Goal: Task Accomplishment & Management: Manage account settings

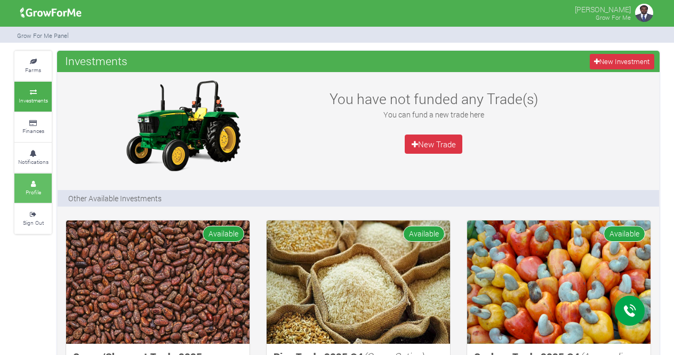
click at [31, 186] on link "Profile" at bounding box center [32, 187] width 37 height 29
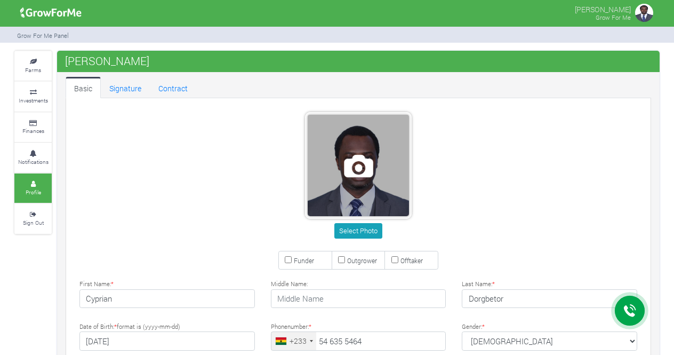
click at [365, 200] on span at bounding box center [358, 165] width 101 height 101
drag, startPoint x: 378, startPoint y: 188, endPoint x: 357, endPoint y: 199, distance: 23.9
click at [357, 199] on span at bounding box center [358, 165] width 101 height 101
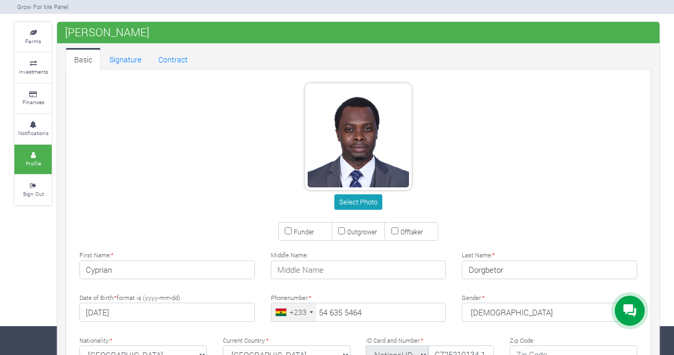
scroll to position [53, 0]
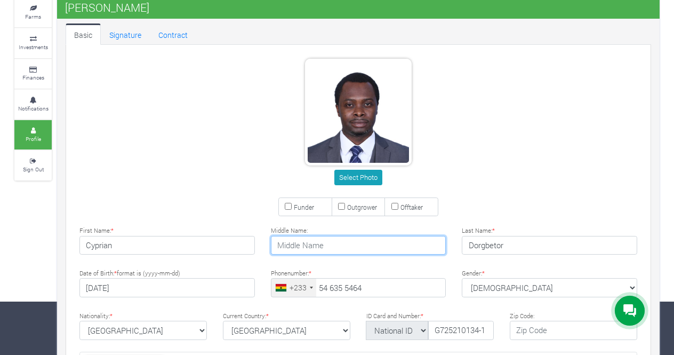
click at [354, 244] on input "text" at bounding box center [359, 245] width 176 height 19
type input "Issahaku"
click at [568, 152] on div "Select Photo" at bounding box center [358, 124] width 590 height 130
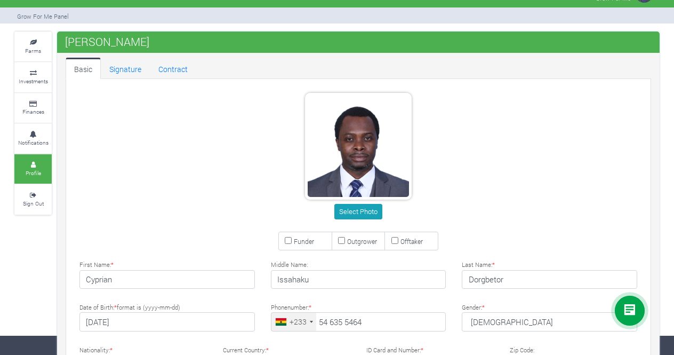
scroll to position [0, 0]
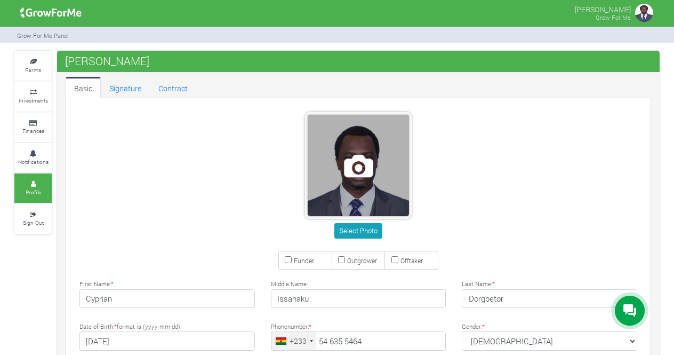
click at [355, 185] on span at bounding box center [358, 165] width 101 height 101
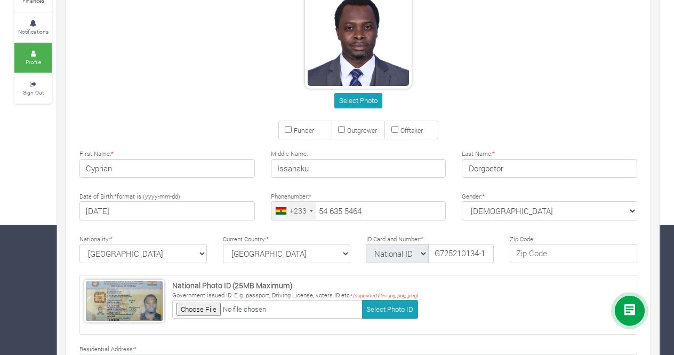
scroll to position [135, 0]
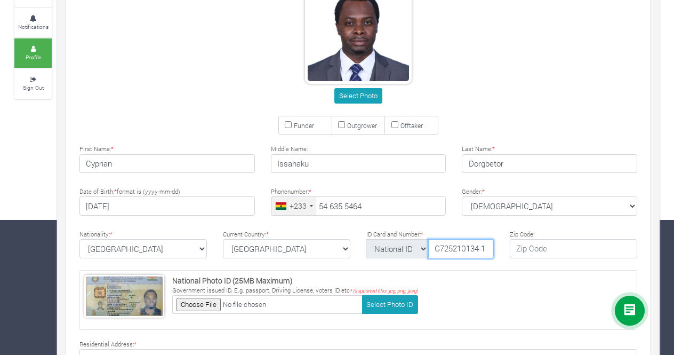
click at [488, 249] on input "G725210134-1" at bounding box center [461, 248] width 66 height 19
type input "G"
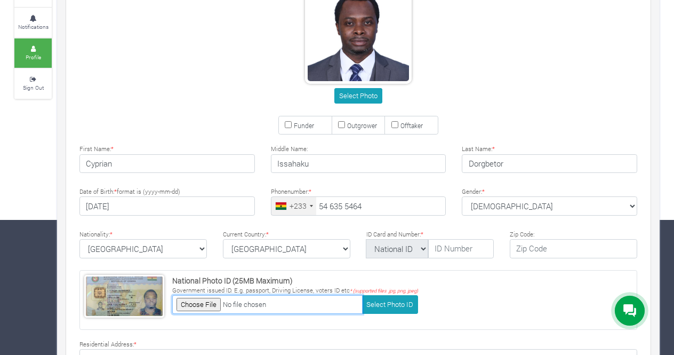
click at [184, 302] on input "file" at bounding box center [267, 304] width 190 height 19
type input "C:\fakepath\download.jpeg"
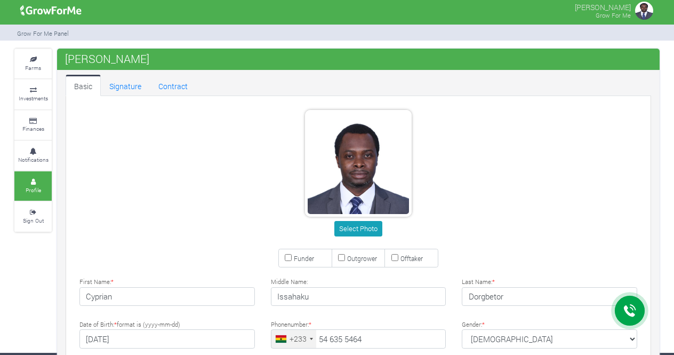
scroll to position [0, 0]
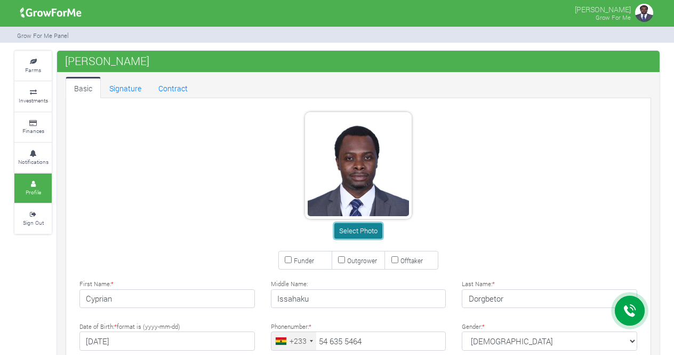
click at [357, 230] on button "Select Photo" at bounding box center [358, 230] width 47 height 15
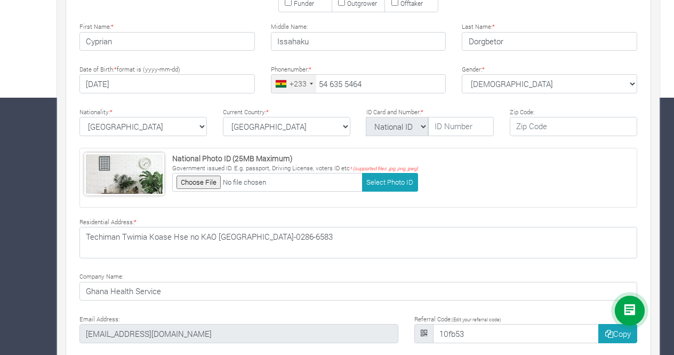
scroll to position [295, 0]
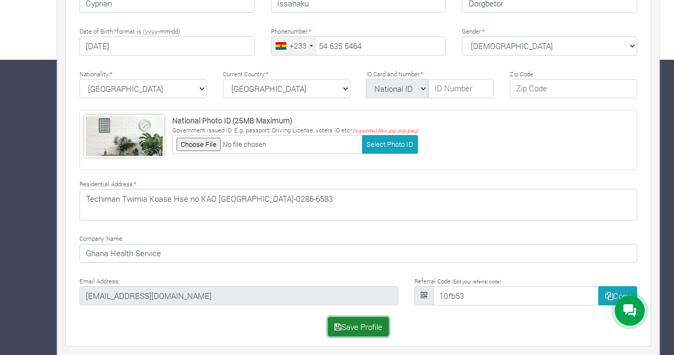
click at [370, 323] on button "Save Profile" at bounding box center [358, 326] width 61 height 19
click at [369, 323] on button "Save Profile" at bounding box center [358, 326] width 61 height 19
click at [369, 322] on button "Save Profile" at bounding box center [358, 326] width 61 height 19
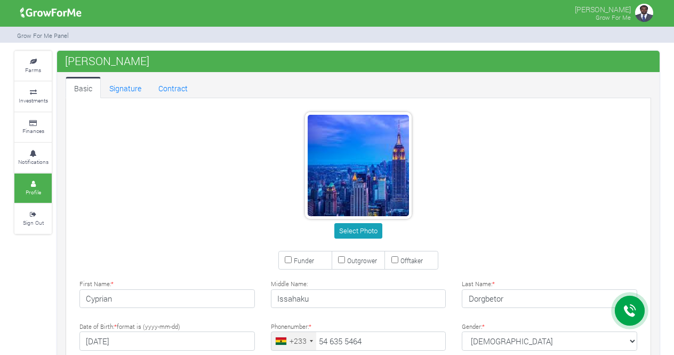
scroll to position [0, 0]
click at [33, 66] on link "Farms" at bounding box center [32, 65] width 37 height 29
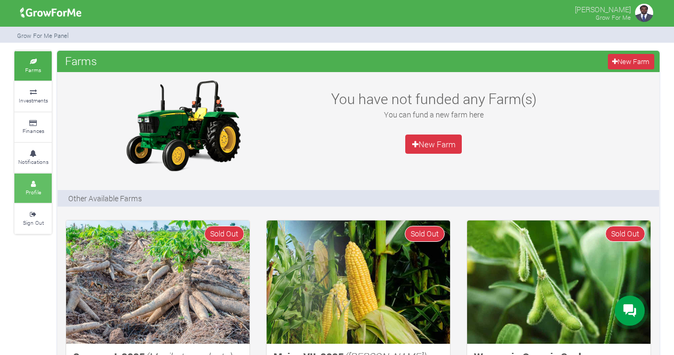
click at [41, 181] on icon at bounding box center [33, 183] width 32 height 5
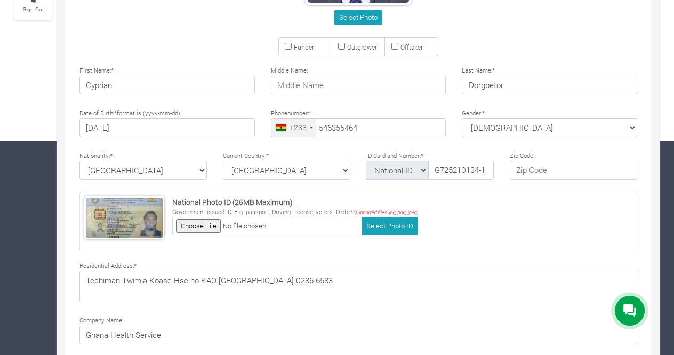
type input "54 635 5464"
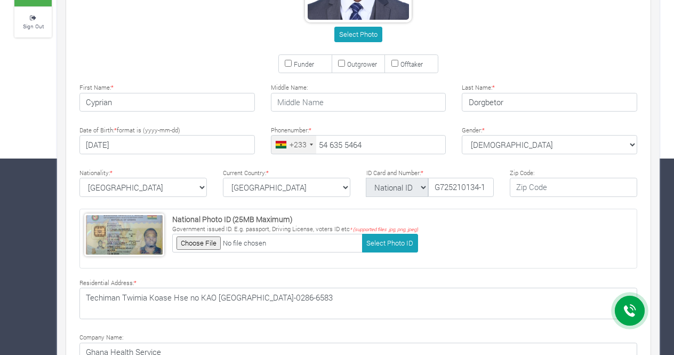
scroll to position [295, 0]
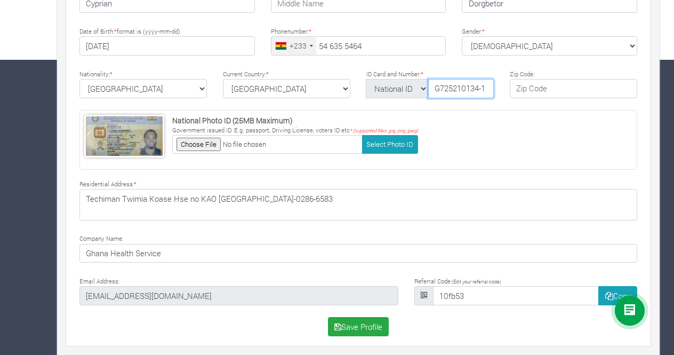
drag, startPoint x: 488, startPoint y: 88, endPoint x: 384, endPoint y: 95, distance: 104.3
click at [390, 95] on div "National ID Ghana ID Passport Drivers G725210134-1" at bounding box center [431, 88] width 128 height 19
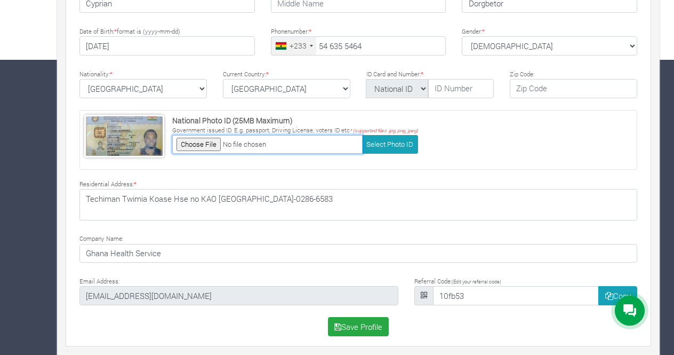
click at [212, 146] on input "file" at bounding box center [267, 144] width 190 height 19
type input "C:\fakepath\download.jpeg"
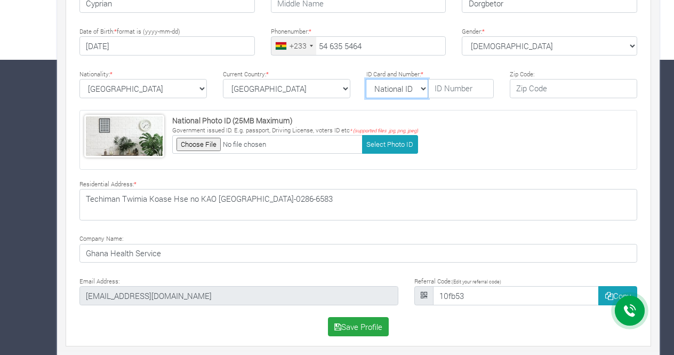
click at [416, 86] on select "National ID Ghana ID Passport Drivers" at bounding box center [397, 88] width 62 height 19
select select "Ghana ID"
click at [366, 79] on select "National ID Ghana ID Passport Drivers" at bounding box center [397, 88] width 62 height 19
click at [450, 137] on div "National Photo ID (25MB Maximum) Government issued ID. E.g. passport, Driving L…" at bounding box center [358, 140] width 558 height 60
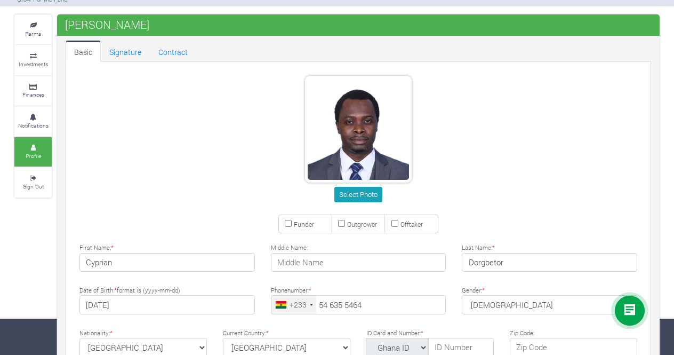
scroll to position [28, 0]
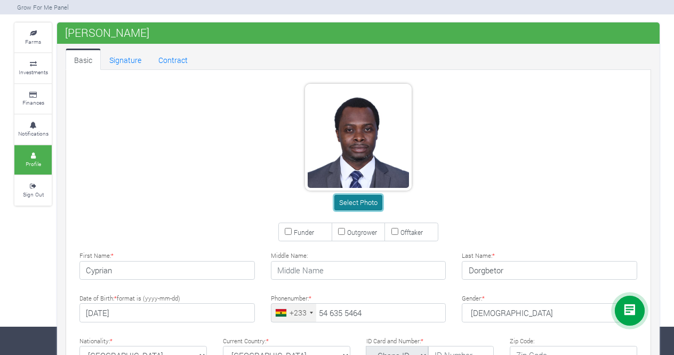
click at [361, 203] on button "Select Photo" at bounding box center [358, 202] width 47 height 15
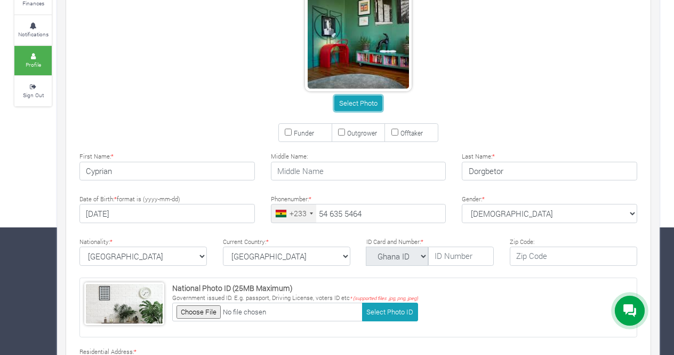
scroll to position [295, 0]
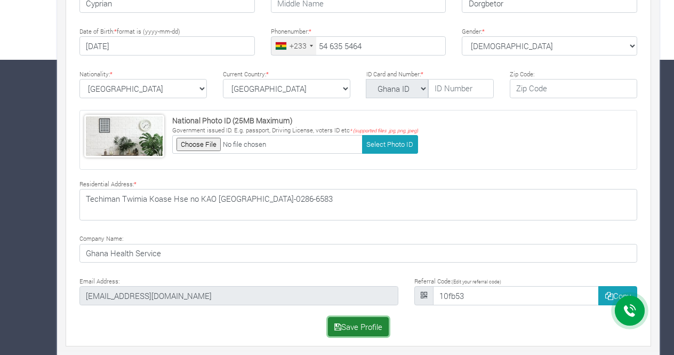
click at [360, 321] on button "Save Profile" at bounding box center [358, 326] width 61 height 19
type input "1122334533"
click at [360, 321] on button "Save Profile" at bounding box center [358, 326] width 61 height 19
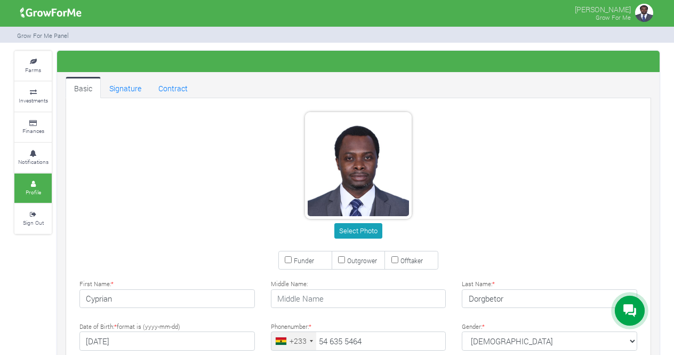
click at [641, 10] on img at bounding box center [644, 12] width 21 height 21
type input "54 635 5464"
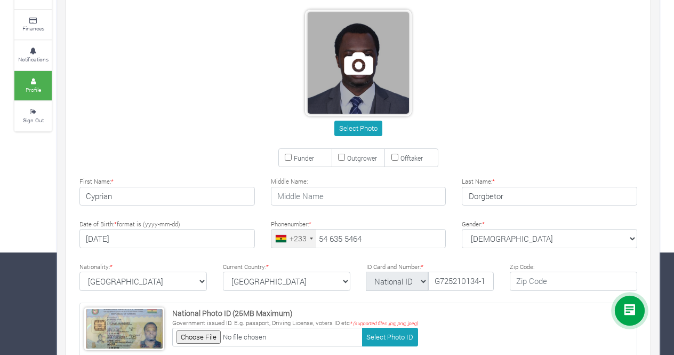
scroll to position [107, 0]
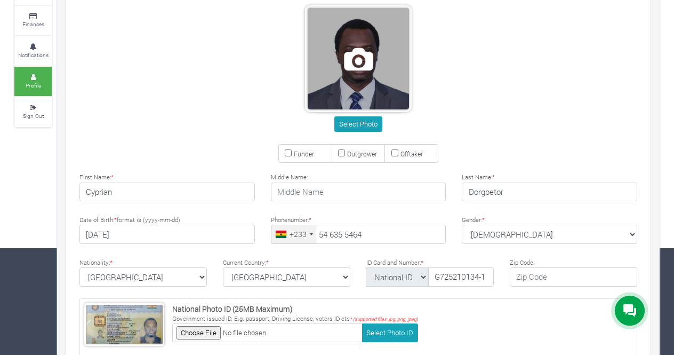
drag, startPoint x: 360, startPoint y: 104, endPoint x: 338, endPoint y: 84, distance: 29.8
click at [338, 84] on span at bounding box center [358, 58] width 101 height 101
click at [369, 90] on span at bounding box center [358, 58] width 101 height 101
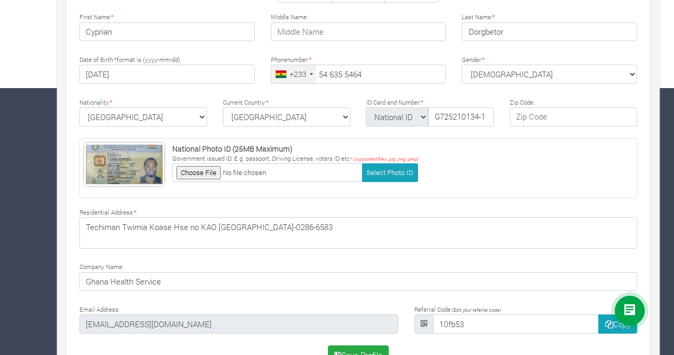
scroll to position [295, 0]
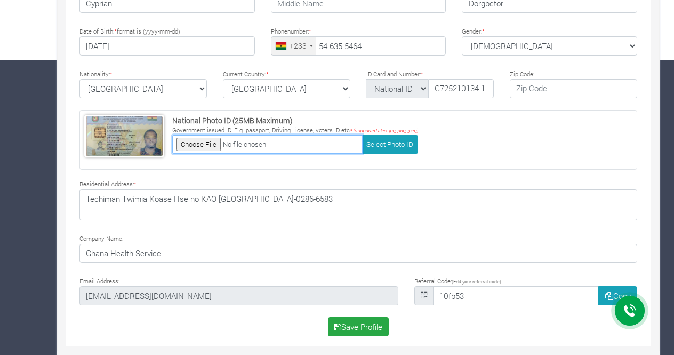
click at [206, 144] on input "file" at bounding box center [267, 144] width 190 height 19
type input "C:\fakepath\download.jpeg"
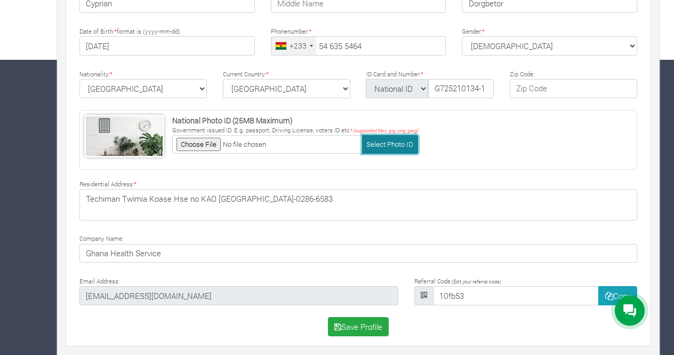
click at [378, 142] on button "Select Photo ID" at bounding box center [390, 144] width 56 height 19
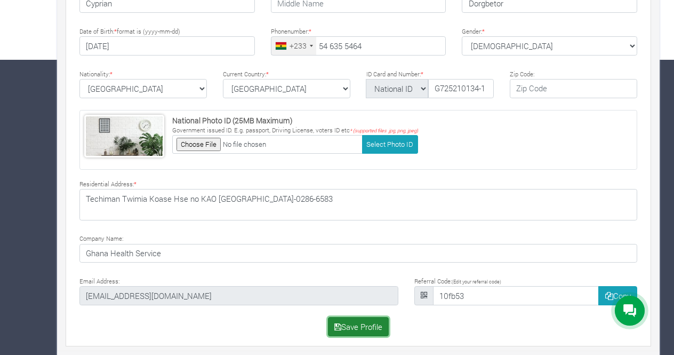
click at [362, 324] on button "Save Profile" at bounding box center [358, 326] width 61 height 19
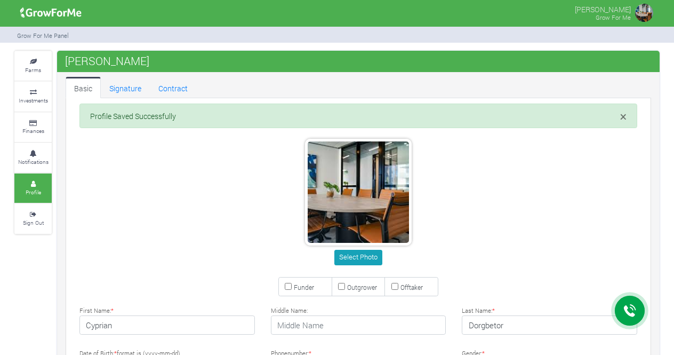
type input "54 635 5464"
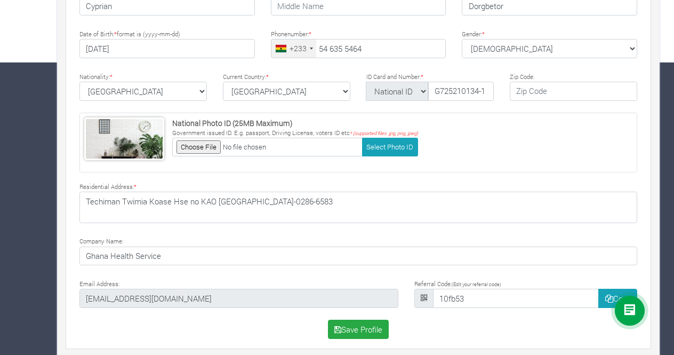
scroll to position [295, 0]
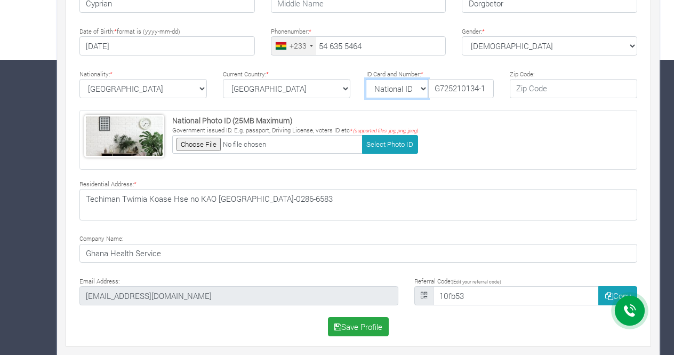
click at [415, 87] on select "National ID Ghana ID Passport Drivers" at bounding box center [397, 88] width 62 height 19
select select "Ghana ID"
click at [366, 79] on select "National ID Ghana ID Passport Drivers" at bounding box center [397, 88] width 62 height 19
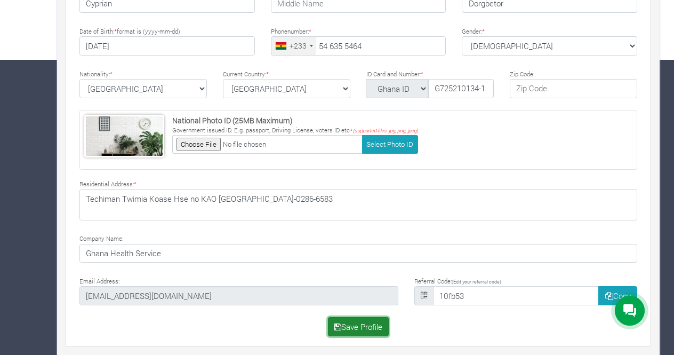
click at [363, 330] on button "Save Profile" at bounding box center [358, 326] width 61 height 19
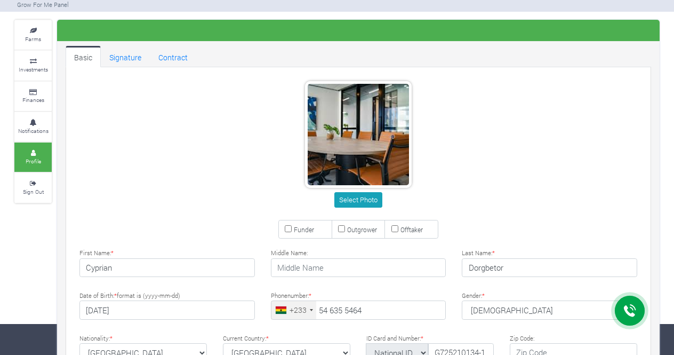
scroll to position [267, 0]
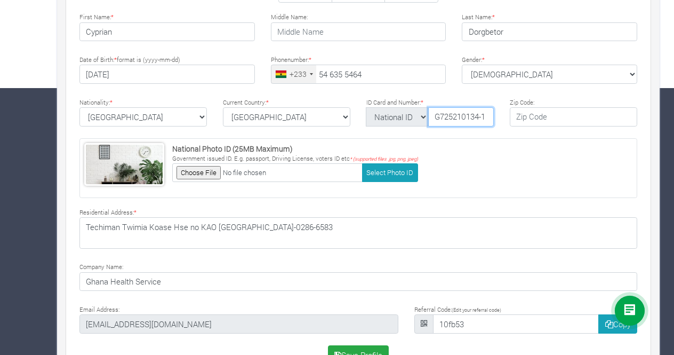
click at [489, 116] on input "G725210134-1" at bounding box center [461, 116] width 66 height 19
click at [486, 114] on input "G725210134-1" at bounding box center [461, 116] width 66 height 19
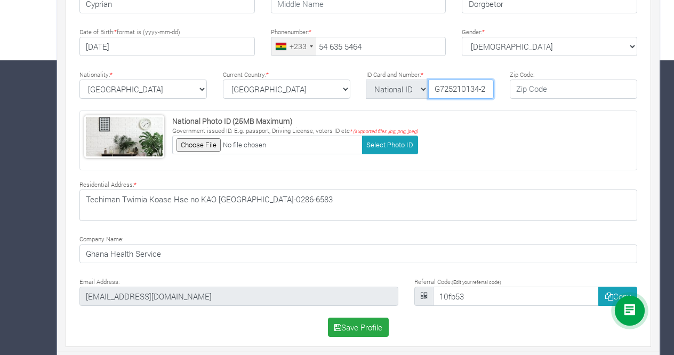
scroll to position [295, 0]
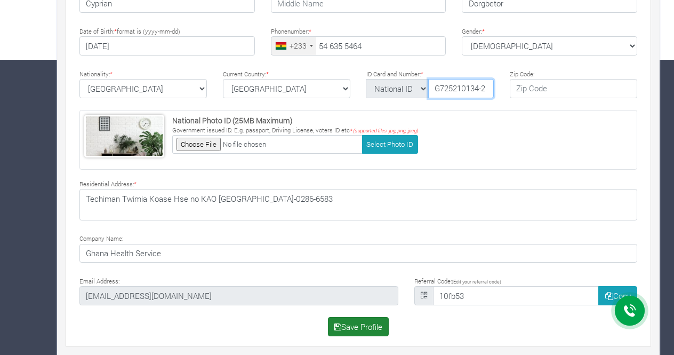
type input "G725210134-2"
click at [372, 327] on button "Save Profile" at bounding box center [358, 326] width 61 height 19
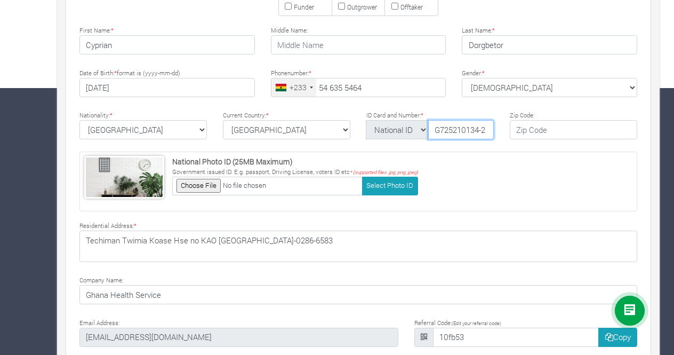
scroll to position [240, 0]
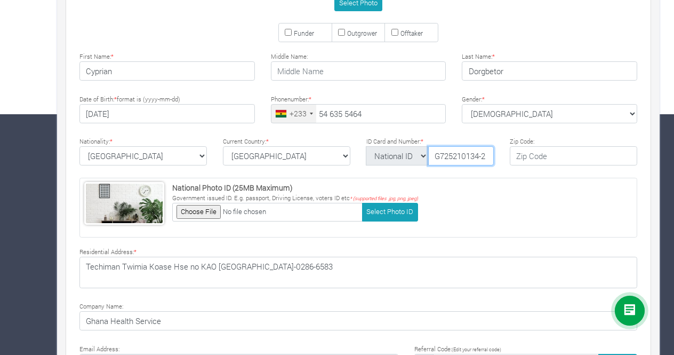
click at [457, 146] on input "G725210134-2" at bounding box center [461, 155] width 66 height 19
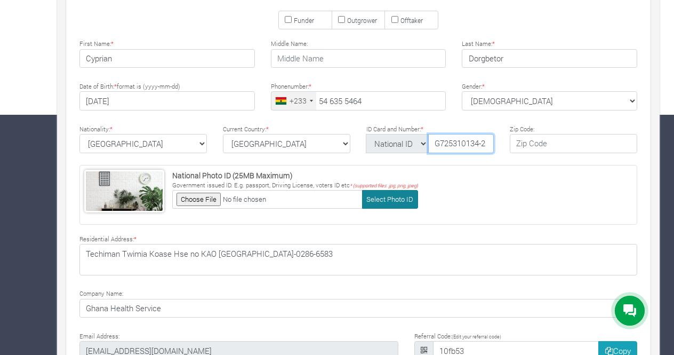
type input "G725310134-2"
click at [396, 195] on button "Select Photo ID" at bounding box center [390, 199] width 56 height 19
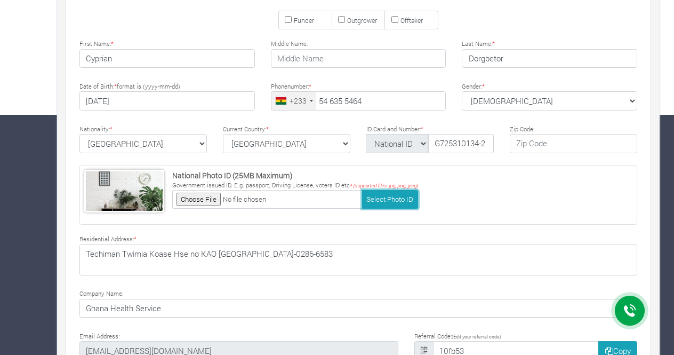
scroll to position [295, 0]
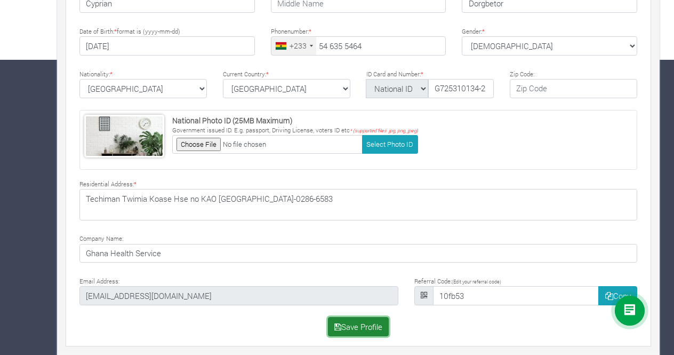
click at [373, 319] on button "Save Profile" at bounding box center [358, 326] width 61 height 19
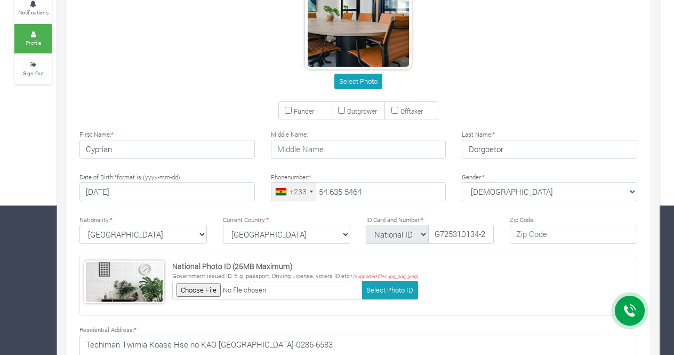
scroll to position [82, 0]
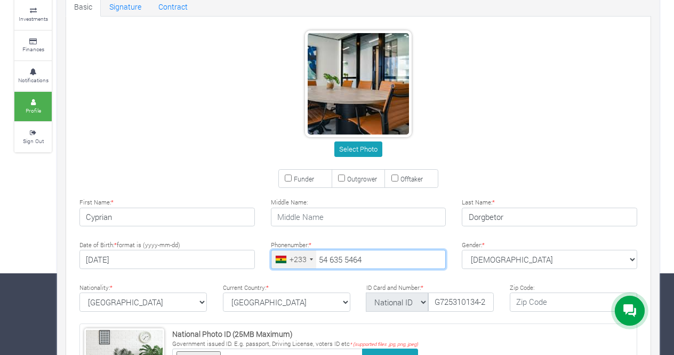
click at [364, 256] on input "54 635 5464" at bounding box center [359, 259] width 176 height 19
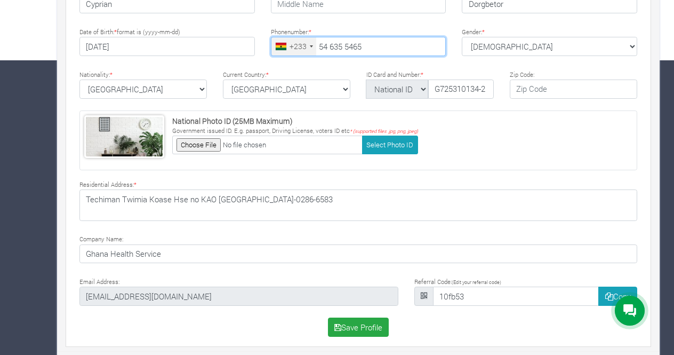
scroll to position [295, 0]
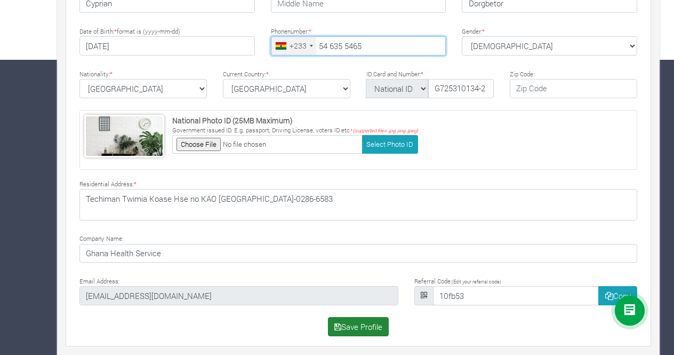
type input "54 635 5465"
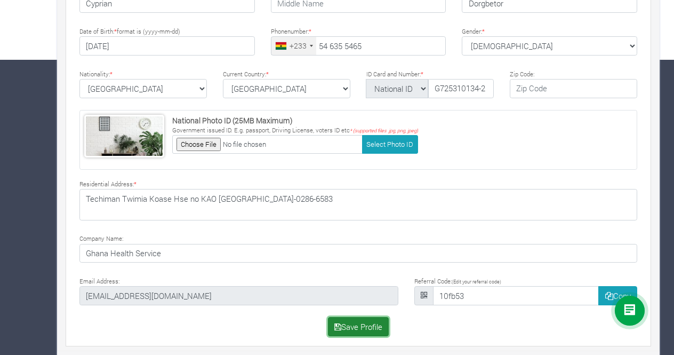
click at [356, 320] on button "Save Profile" at bounding box center [358, 326] width 61 height 19
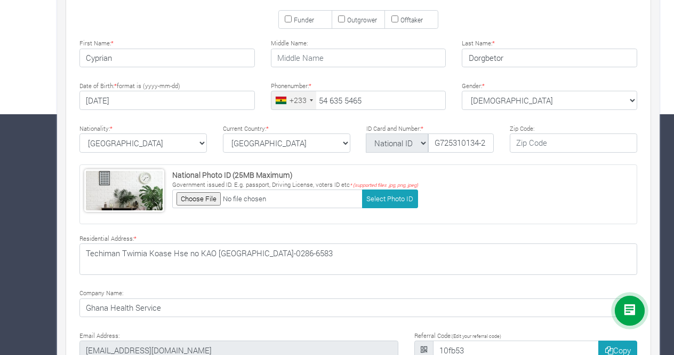
scroll to position [240, 0]
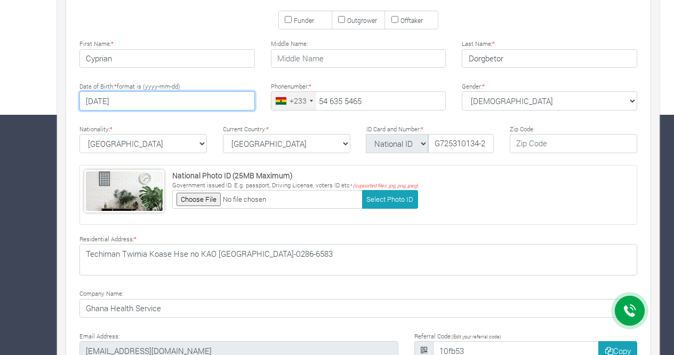
click at [102, 100] on input "[DATE]" at bounding box center [167, 100] width 176 height 19
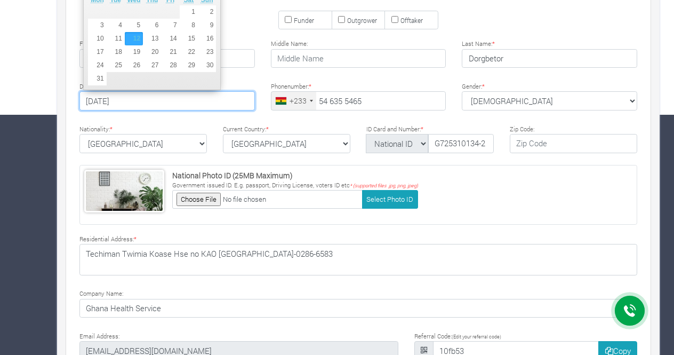
click at [213, 97] on input "[DATE]" at bounding box center [167, 100] width 176 height 19
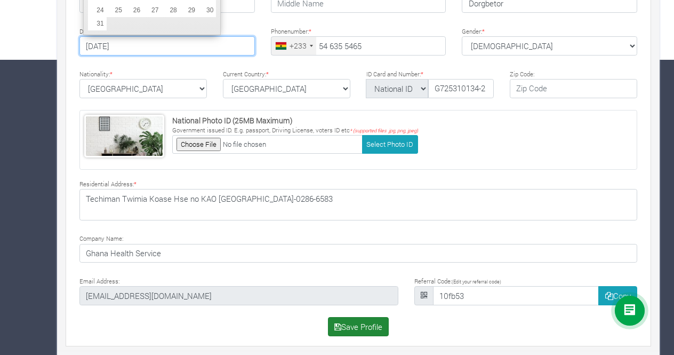
type input "[DATE]"
click at [370, 322] on button "Save Profile" at bounding box center [358, 326] width 61 height 19
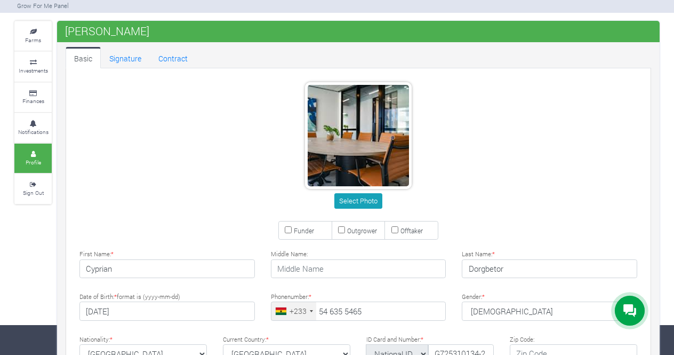
scroll to position [28, 0]
